Goal: Task Accomplishment & Management: Manage account settings

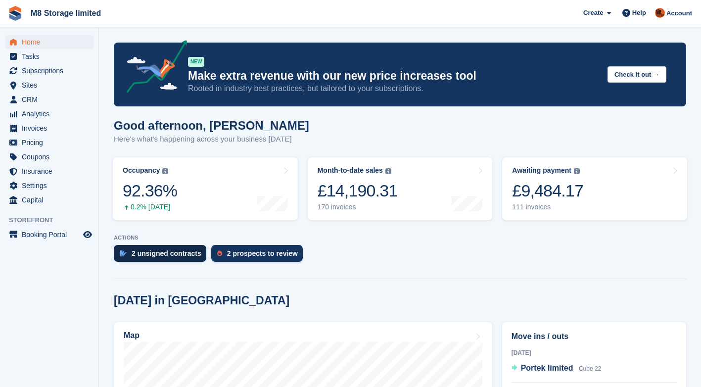
click at [173, 254] on div "2 unsigned contracts" at bounding box center [167, 253] width 70 height 8
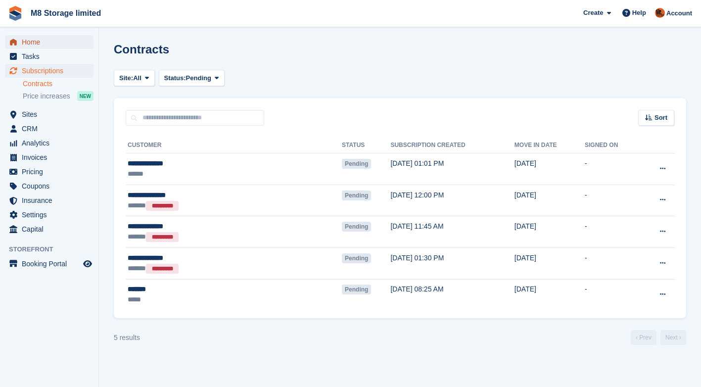
click at [35, 39] on span "Home" at bounding box center [51, 42] width 59 height 14
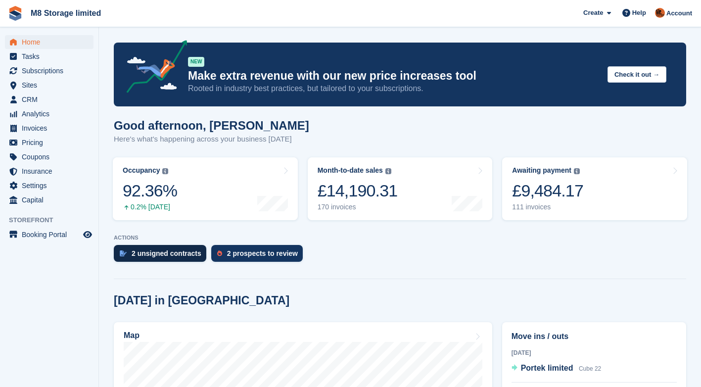
click at [188, 253] on div "2 unsigned contracts" at bounding box center [167, 253] width 70 height 8
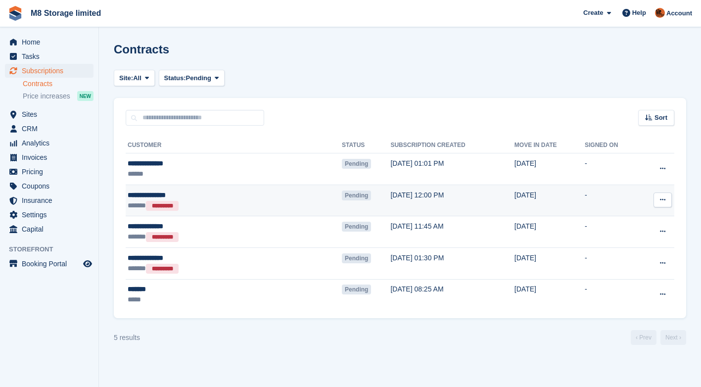
click at [662, 203] on icon at bounding box center [662, 199] width 5 height 6
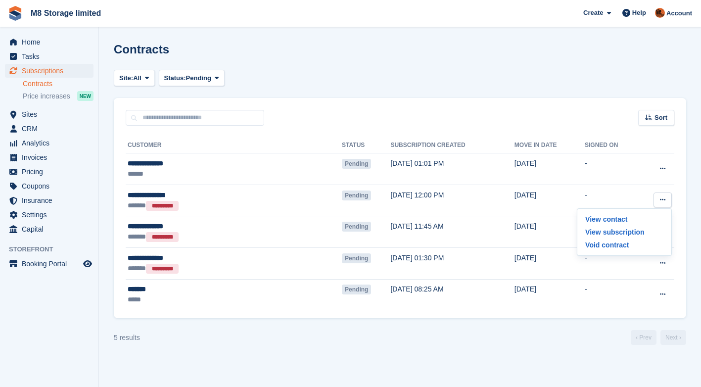
click at [426, 340] on div "5 results ‹ Prev Next ›" at bounding box center [400, 337] width 572 height 15
click at [25, 44] on span "Home" at bounding box center [51, 42] width 59 height 14
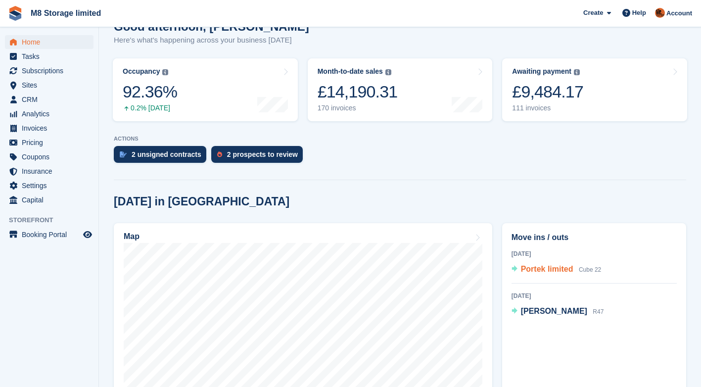
click at [553, 268] on span "Portek limited" at bounding box center [547, 269] width 52 height 8
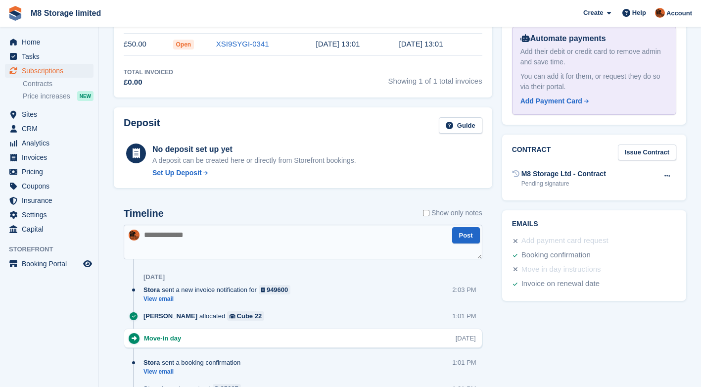
scroll to position [430, 0]
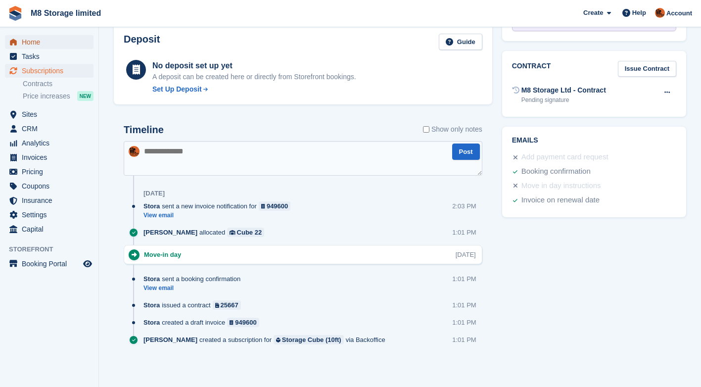
click at [32, 45] on span "Home" at bounding box center [51, 42] width 59 height 14
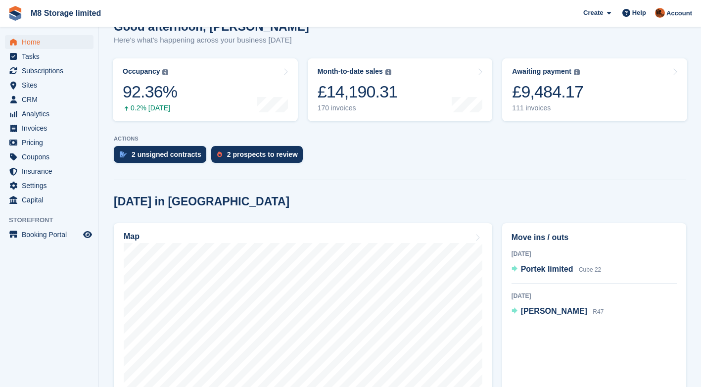
scroll to position [99, 0]
click at [545, 271] on span "Portek limited" at bounding box center [547, 269] width 52 height 8
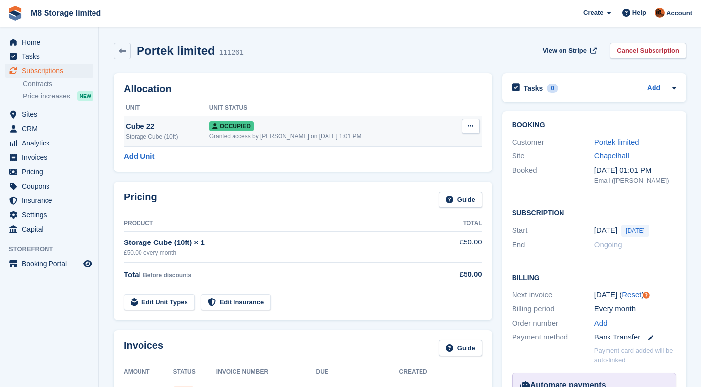
click at [472, 126] on icon at bounding box center [470, 126] width 5 height 6
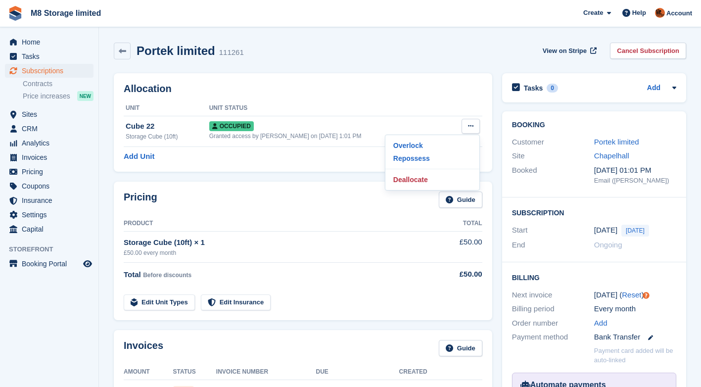
drag, startPoint x: 379, startPoint y: 265, endPoint x: 370, endPoint y: 258, distance: 10.6
click at [376, 263] on td "Total Before discounts" at bounding box center [279, 273] width 311 height 20
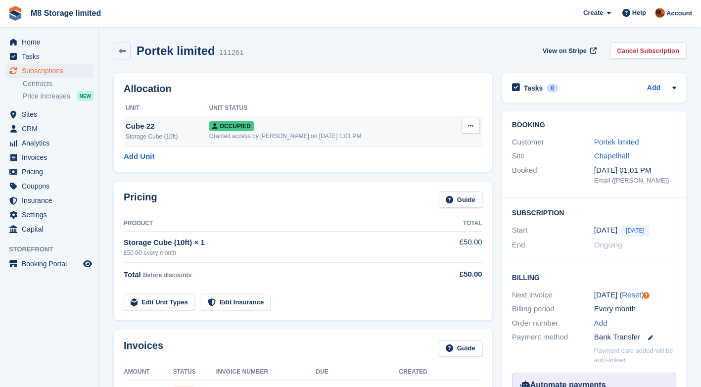
click at [253, 136] on div "Granted access by Andy McLafferty on 30th Sep, 1:01 PM" at bounding box center [329, 136] width 240 height 9
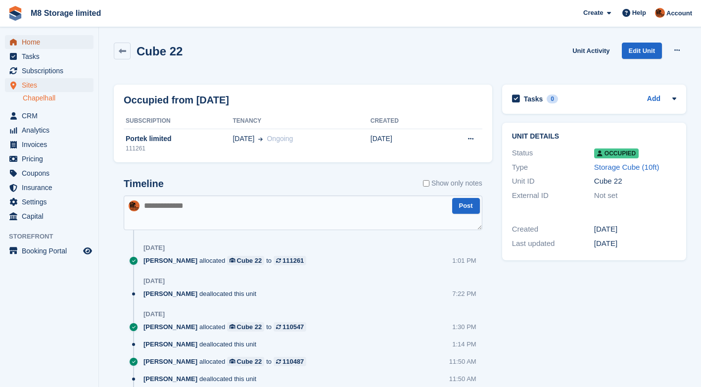
click at [43, 42] on span "Home" at bounding box center [51, 42] width 59 height 14
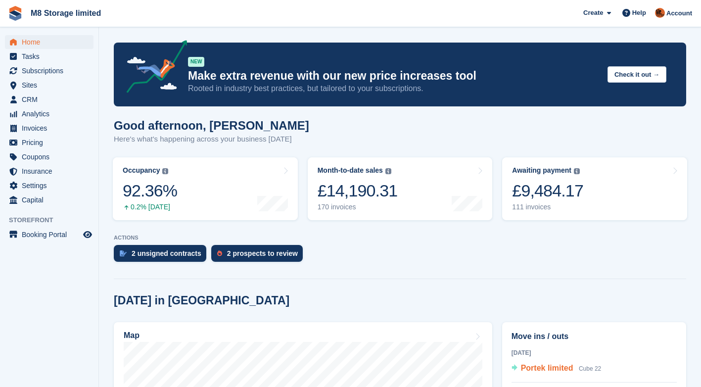
scroll to position [198, 0]
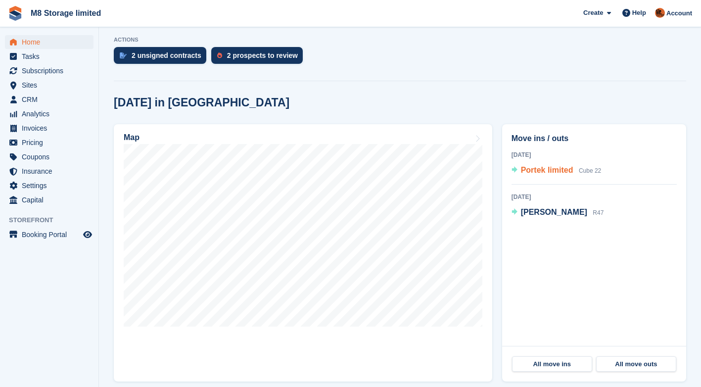
click at [582, 170] on span "Cube 22" at bounding box center [590, 170] width 22 height 7
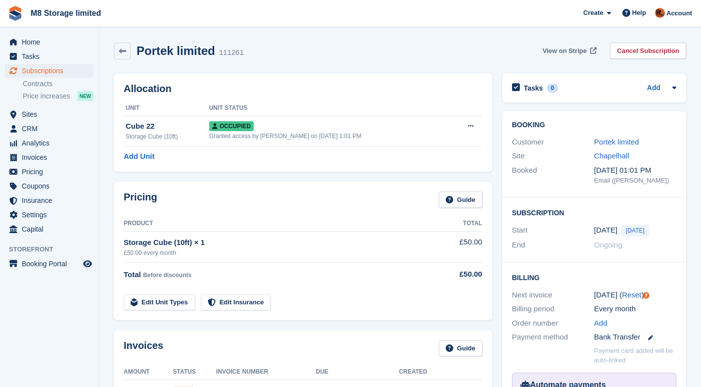
click at [573, 49] on span "View on Stripe" at bounding box center [565, 51] width 44 height 10
click at [561, 51] on span "View on Stripe" at bounding box center [565, 51] width 44 height 10
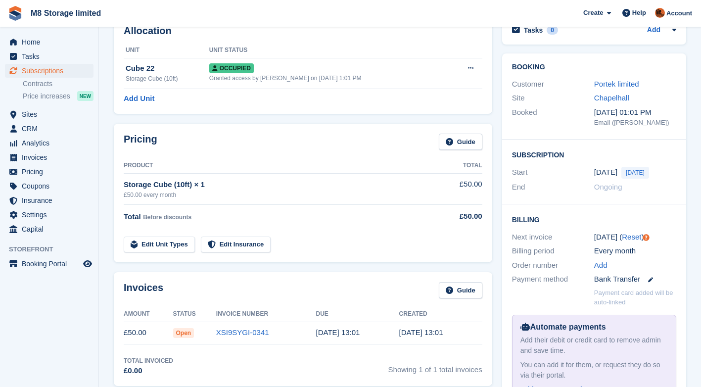
scroll to position [99, 0]
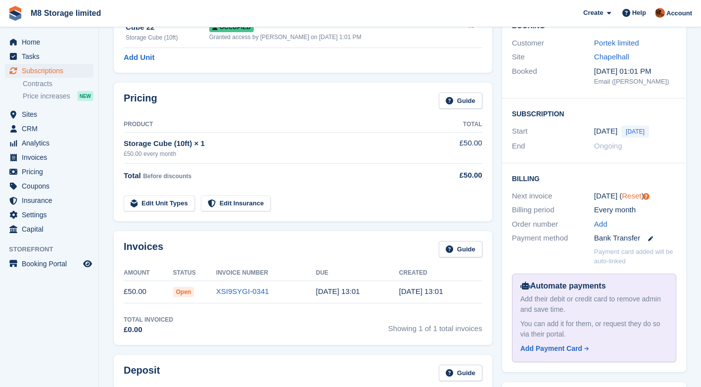
click at [630, 198] on link "Reset" at bounding box center [631, 195] width 19 height 8
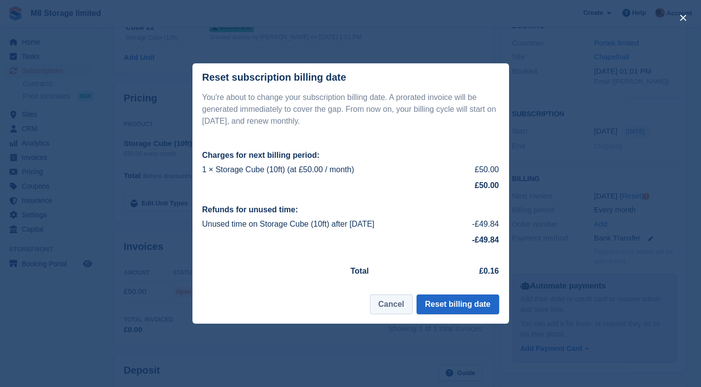
click at [405, 305] on button "Cancel" at bounding box center [391, 304] width 43 height 20
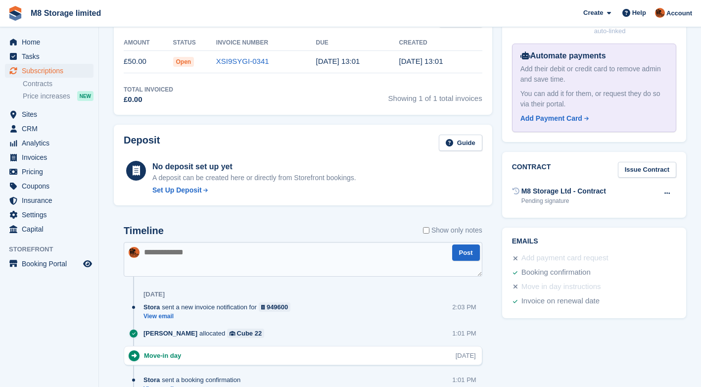
scroll to position [346, 0]
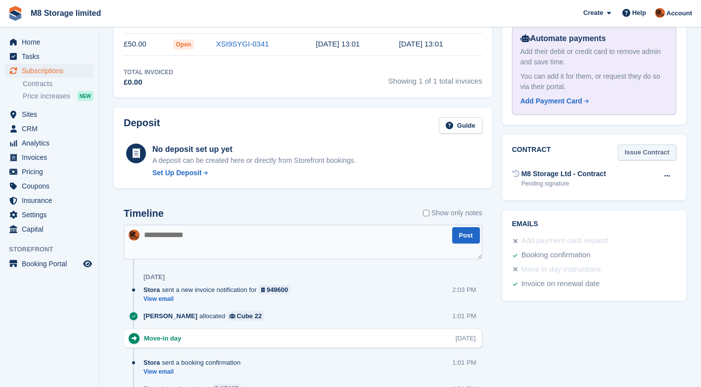
click at [658, 153] on link "Issue Contract" at bounding box center [647, 152] width 58 height 16
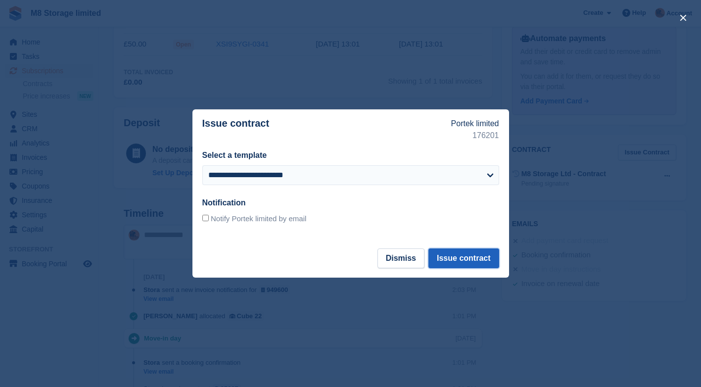
click at [465, 260] on button "Issue contract" at bounding box center [463, 258] width 70 height 20
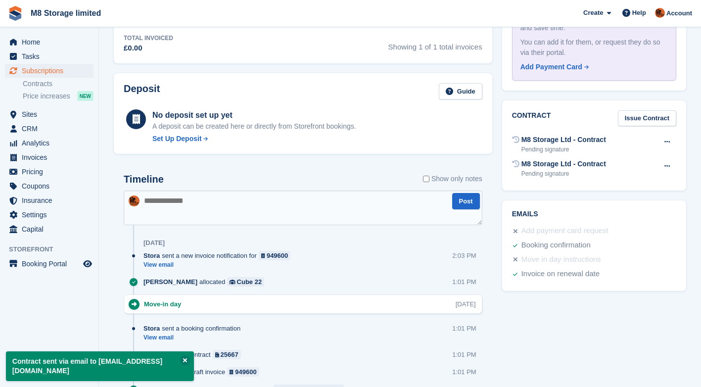
scroll to position [396, 0]
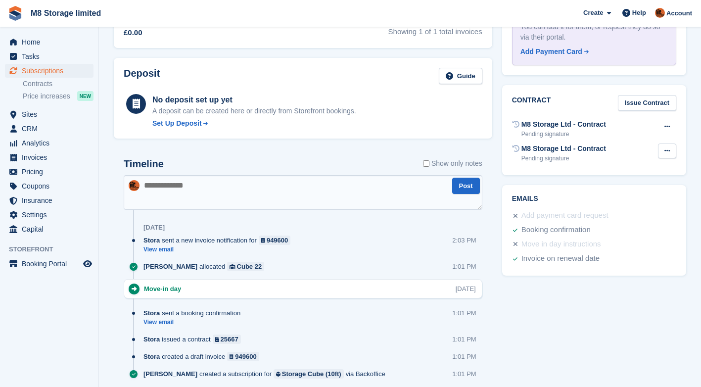
click at [667, 151] on icon at bounding box center [666, 150] width 5 height 6
click at [664, 216] on div "Add payment card request" at bounding box center [592, 216] width 167 height 14
click at [668, 127] on icon at bounding box center [666, 126] width 5 height 6
click at [664, 217] on div "Add payment card request" at bounding box center [592, 216] width 167 height 14
click at [665, 151] on icon at bounding box center [666, 150] width 5 height 6
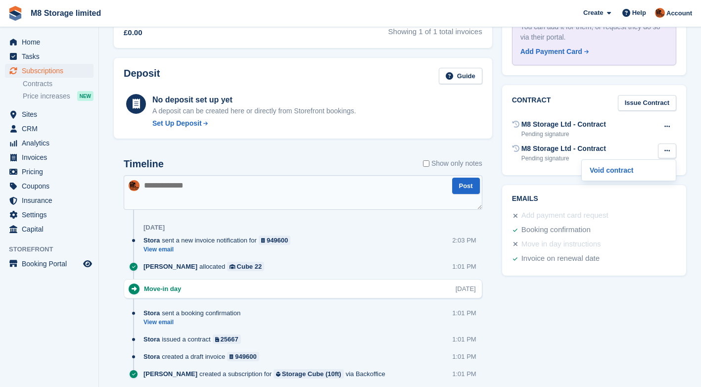
click at [664, 218] on div "Add payment card request" at bounding box center [592, 216] width 167 height 14
click at [556, 152] on div "M8 Storage Ltd - Contract" at bounding box center [563, 148] width 85 height 10
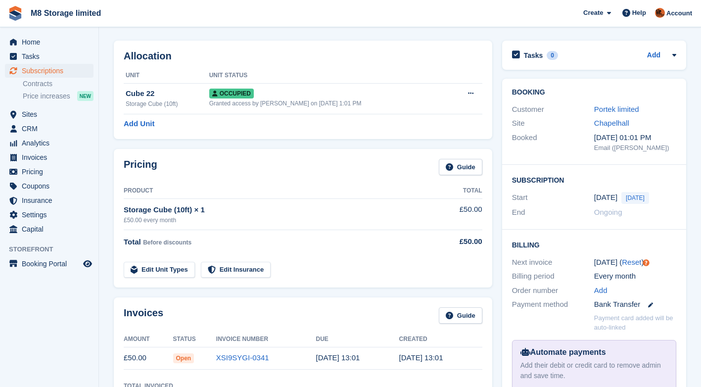
scroll to position [0, 0]
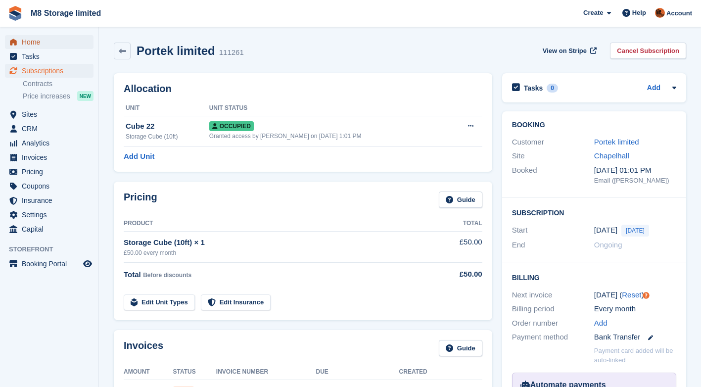
click at [33, 41] on span "Home" at bounding box center [51, 42] width 59 height 14
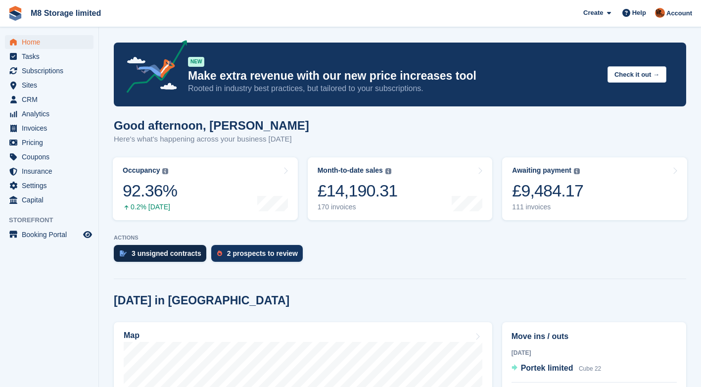
click at [192, 249] on div "3 unsigned contracts" at bounding box center [167, 253] width 70 height 8
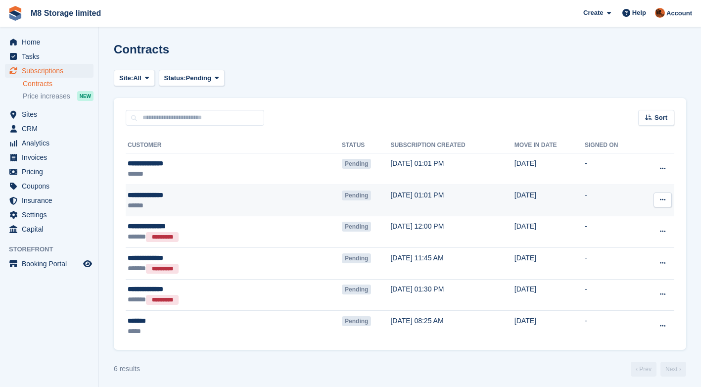
click at [663, 200] on icon at bounding box center [662, 199] width 5 height 6
click at [608, 219] on p "View contact" at bounding box center [624, 219] width 86 height 13
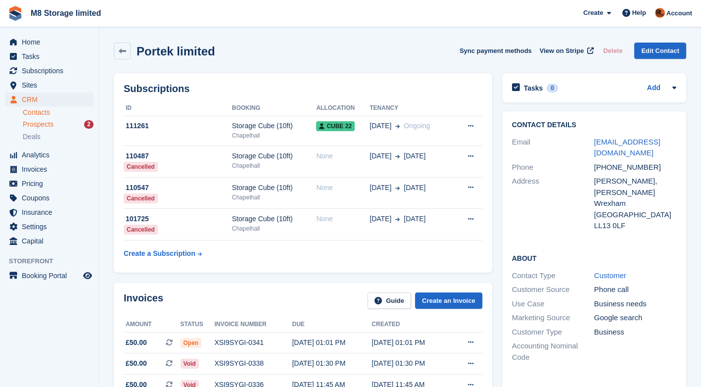
click at [46, 125] on span "Prospects" at bounding box center [38, 124] width 31 height 9
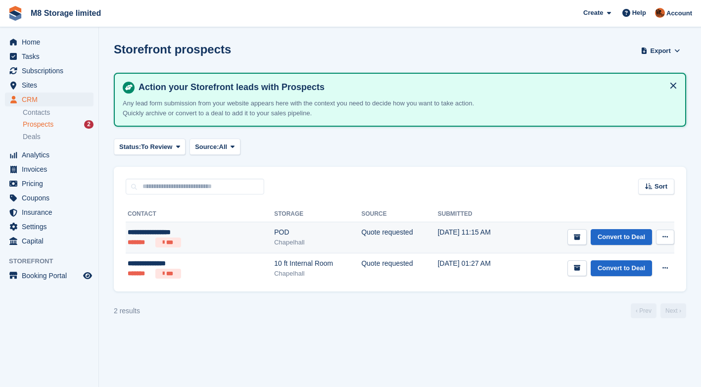
click at [214, 233] on div "**********" at bounding box center [177, 232] width 98 height 10
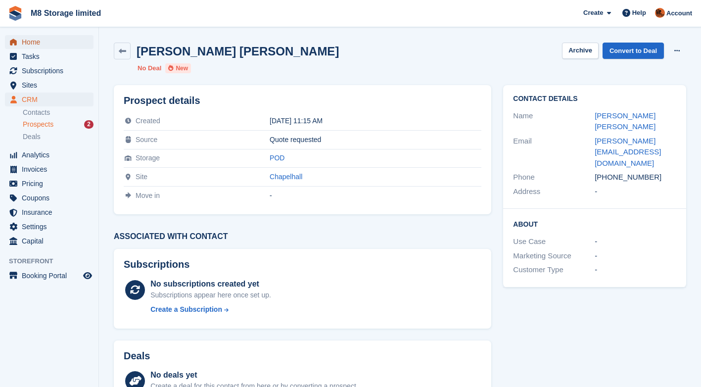
click at [34, 42] on span "Home" at bounding box center [51, 42] width 59 height 14
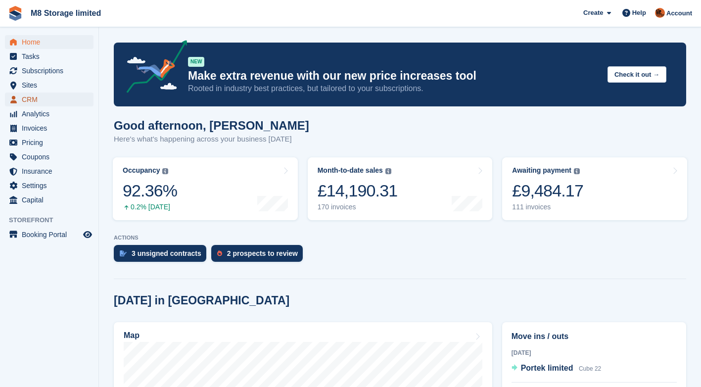
click at [36, 98] on span "CRM" at bounding box center [51, 99] width 59 height 14
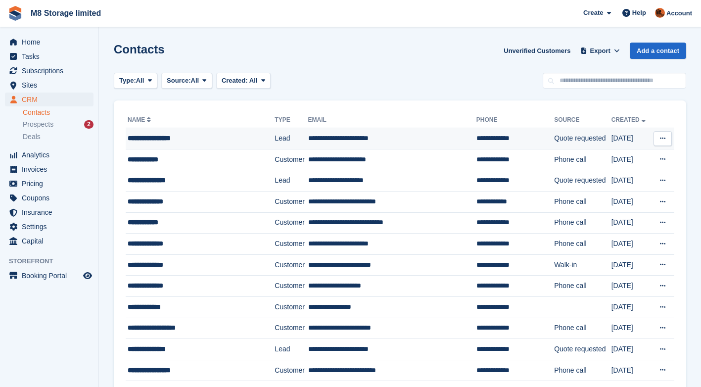
click at [664, 136] on icon at bounding box center [662, 138] width 5 height 6
click at [619, 157] on p "Edit contact" at bounding box center [624, 157] width 86 height 13
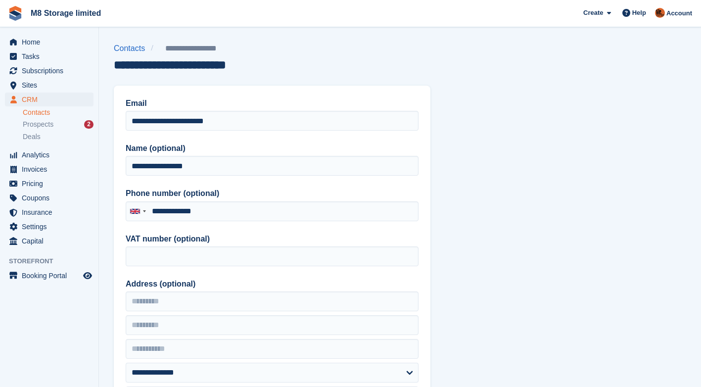
type input "**********"
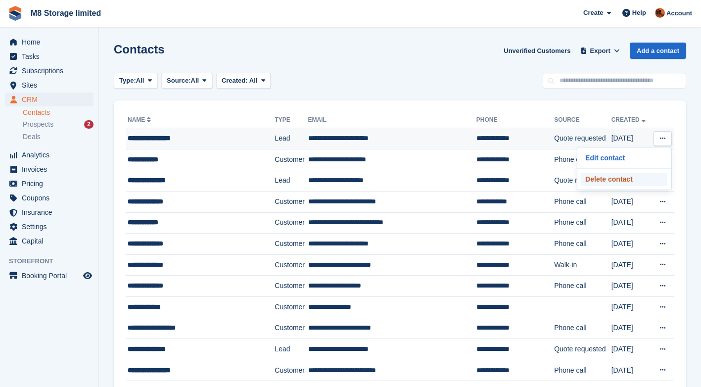
click at [623, 179] on p "Delete contact" at bounding box center [624, 179] width 86 height 13
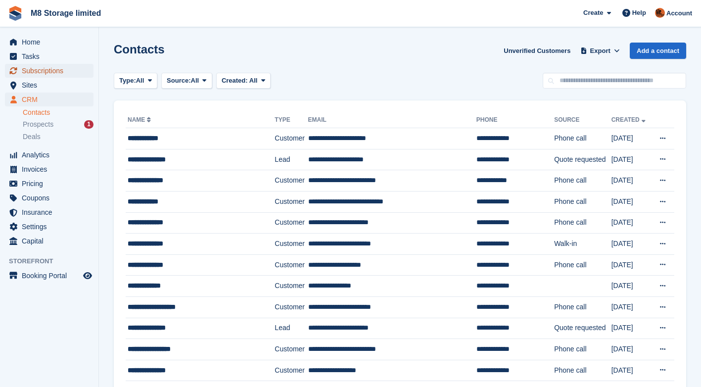
click at [43, 71] on span "Subscriptions" at bounding box center [51, 71] width 59 height 14
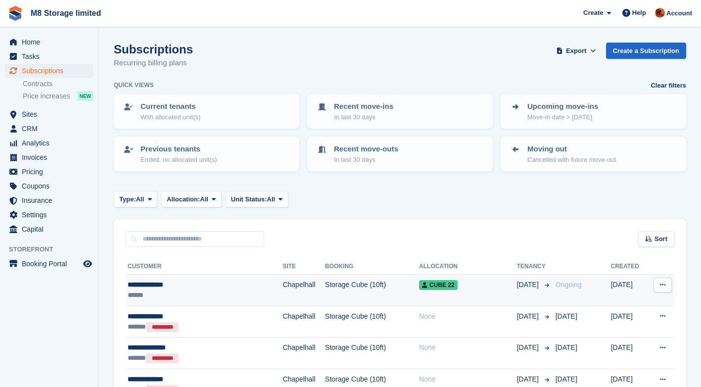
click at [663, 286] on icon at bounding box center [662, 284] width 5 height 6
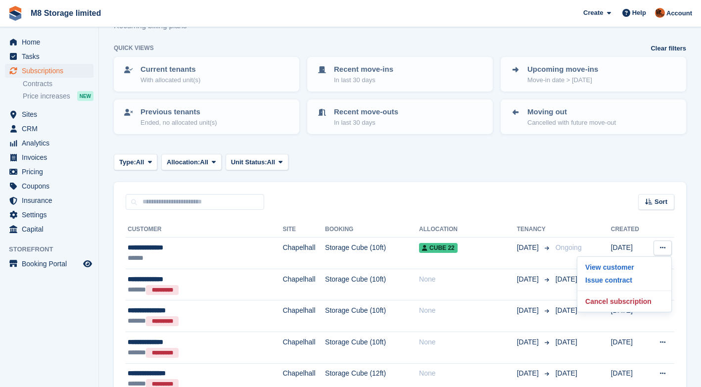
scroll to position [99, 0]
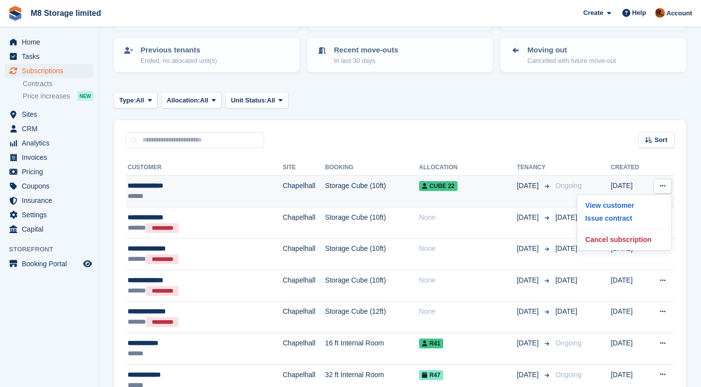
click at [368, 190] on td "Storage Cube (10ft)" at bounding box center [372, 192] width 94 height 32
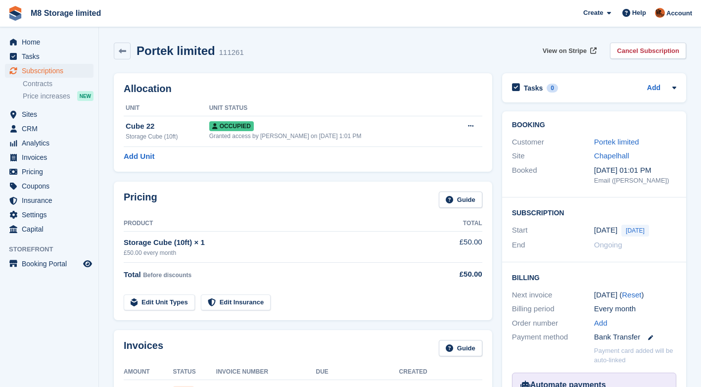
click at [569, 50] on span "View on Stripe" at bounding box center [565, 51] width 44 height 10
